Goal: Information Seeking & Learning: Learn about a topic

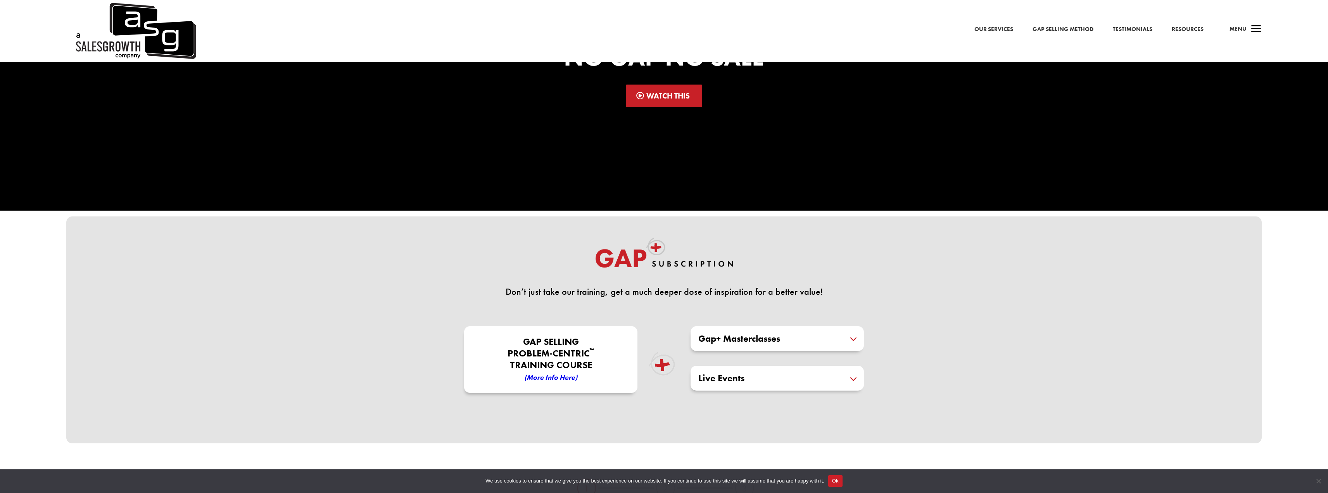
scroll to position [121, 0]
click at [553, 373] on em "(More Info here)" at bounding box center [550, 376] width 53 height 9
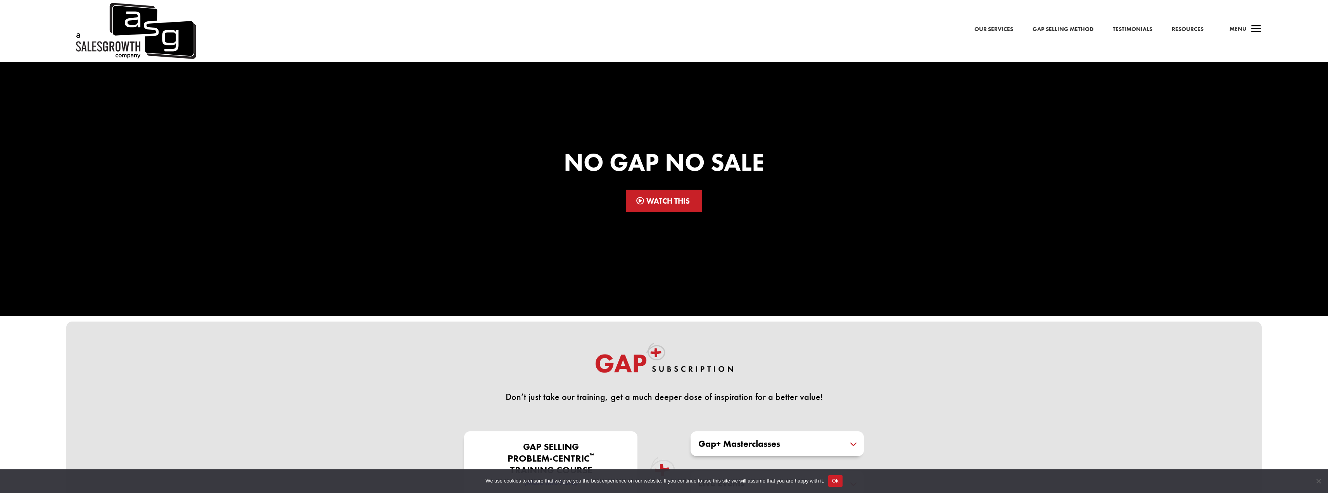
scroll to position [7, 0]
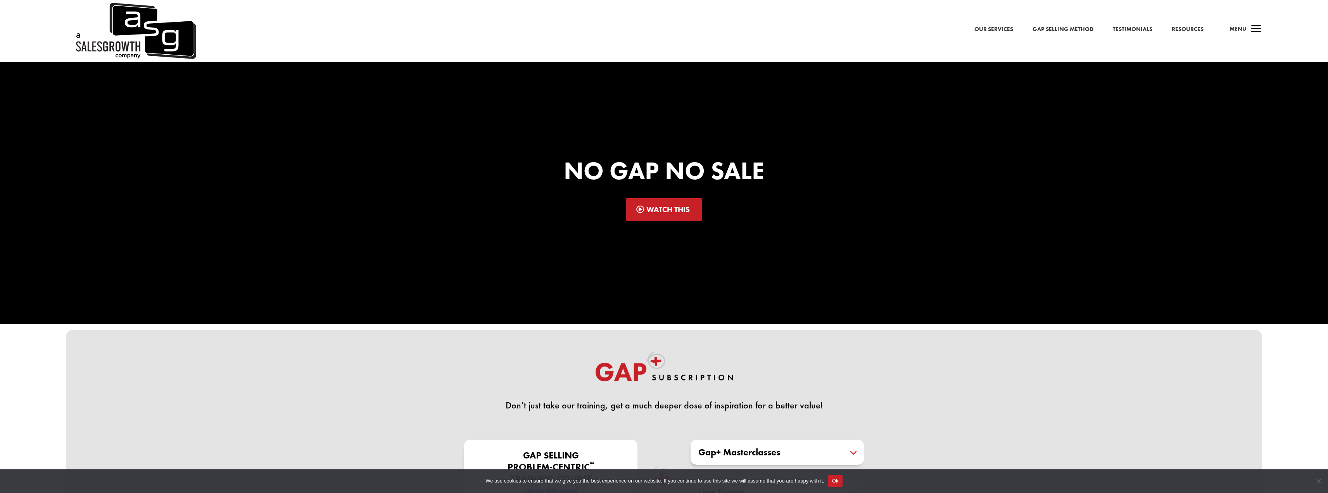
click at [1059, 25] on link "Gap Selling Method" at bounding box center [1062, 22] width 61 height 10
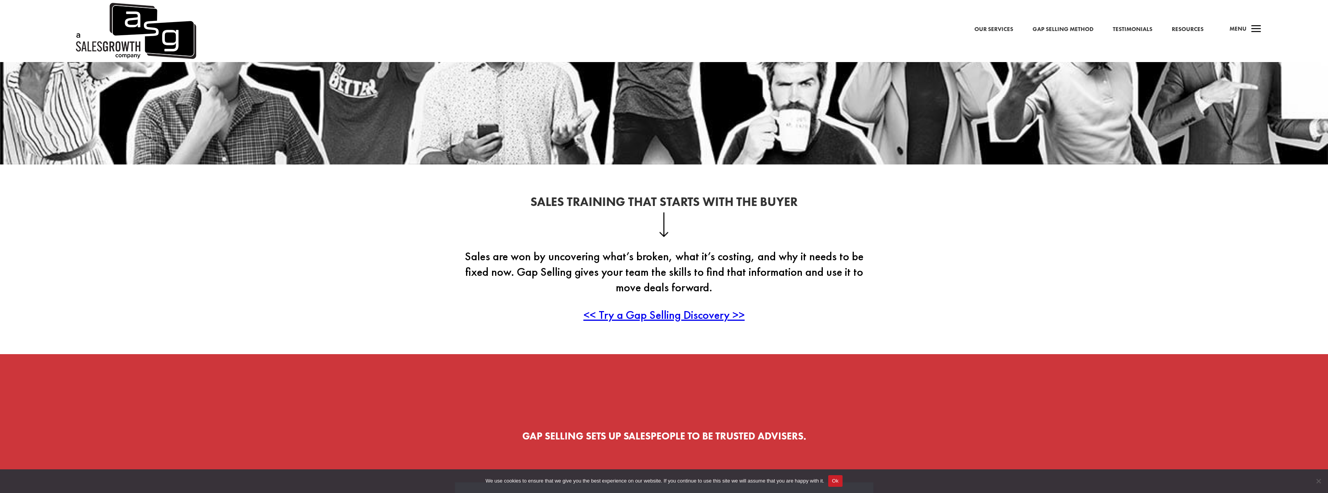
scroll to position [146, 0]
click at [671, 318] on span "<< Try a Gap Selling Discovery >>" at bounding box center [663, 314] width 161 height 15
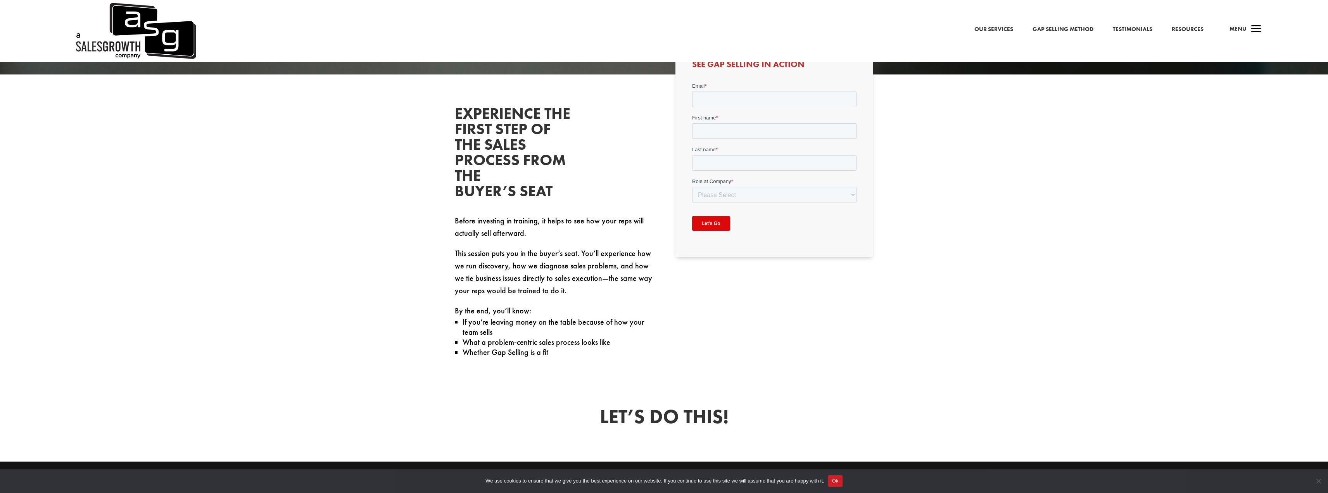
scroll to position [582, 0]
